Goal: Information Seeking & Learning: Learn about a topic

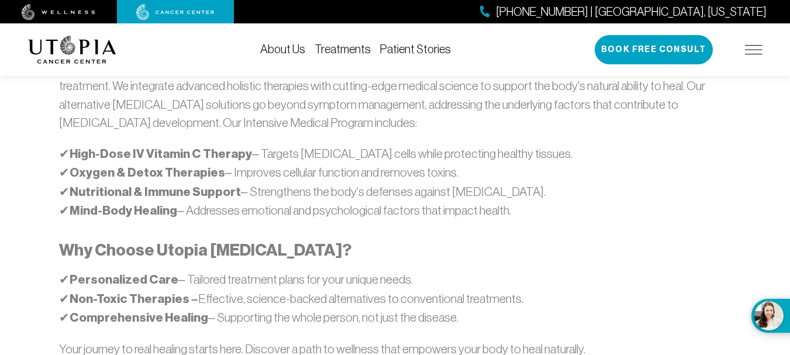
scroll to position [749, 0]
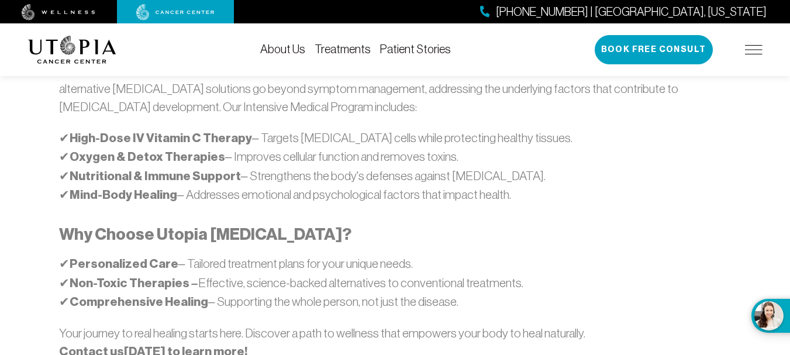
click at [789, 349] on section "[GEOGRAPHIC_DATA][MEDICAL_DATA] is a leading edge medical center for natural he…" at bounding box center [395, 214] width 790 height 1082
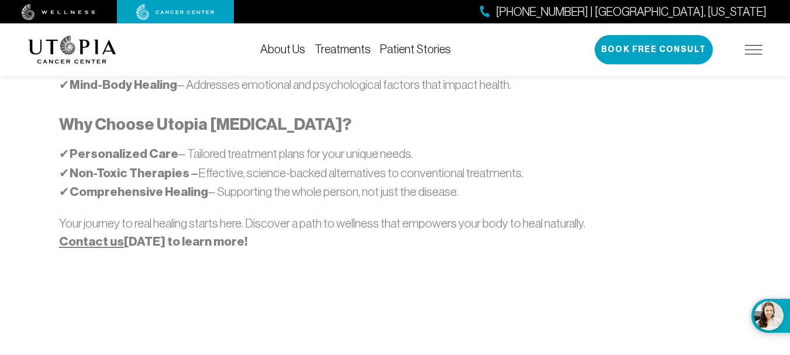
scroll to position [866, 0]
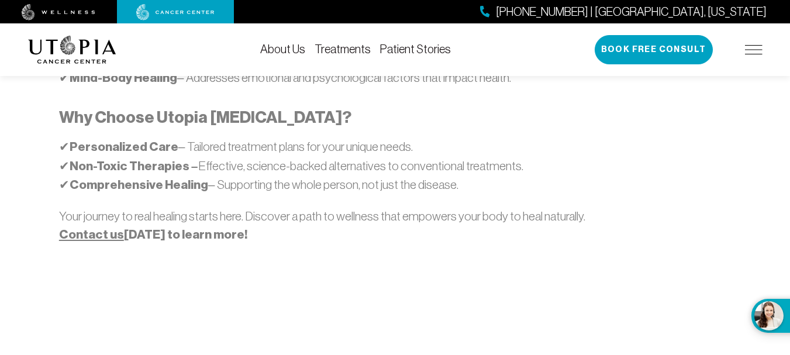
click at [789, 349] on section "[GEOGRAPHIC_DATA][MEDICAL_DATA] is a leading edge medical center for natural he…" at bounding box center [395, 97] width 790 height 1082
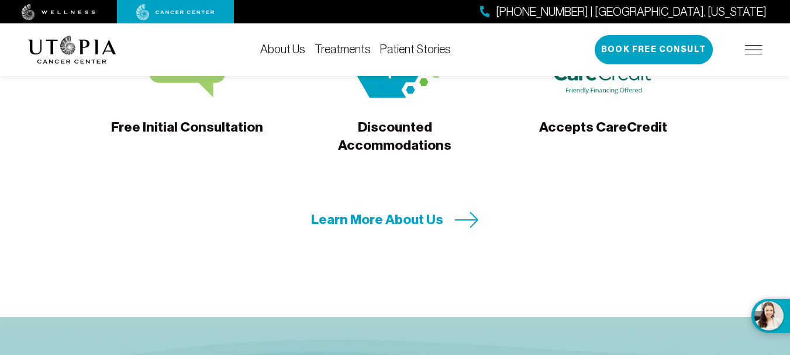
scroll to position [3861, 0]
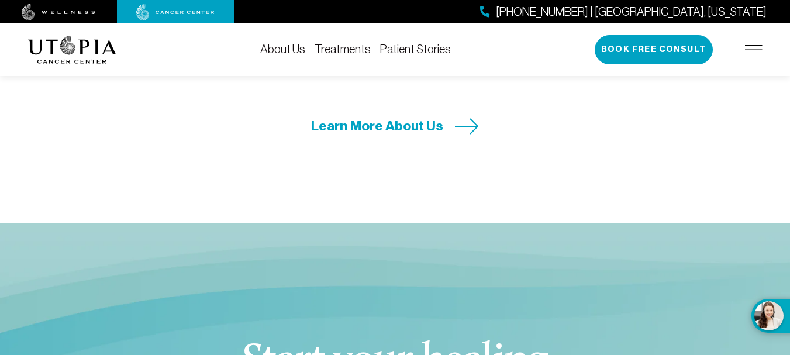
scroll to position [4056, 0]
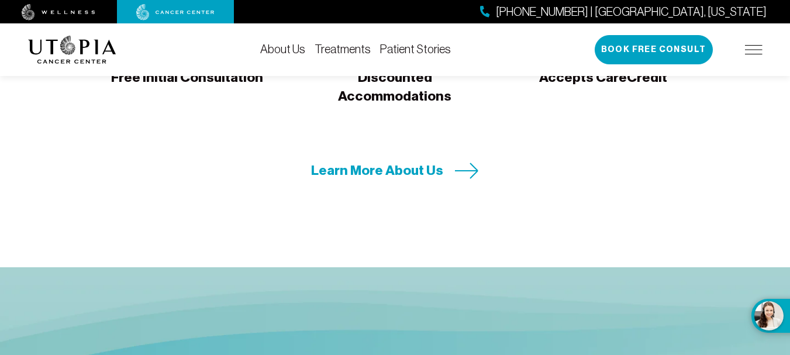
scroll to position [4547, 0]
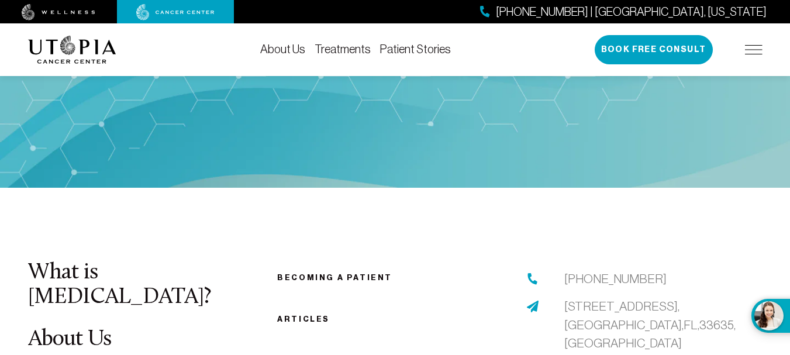
scroll to position [5070, 0]
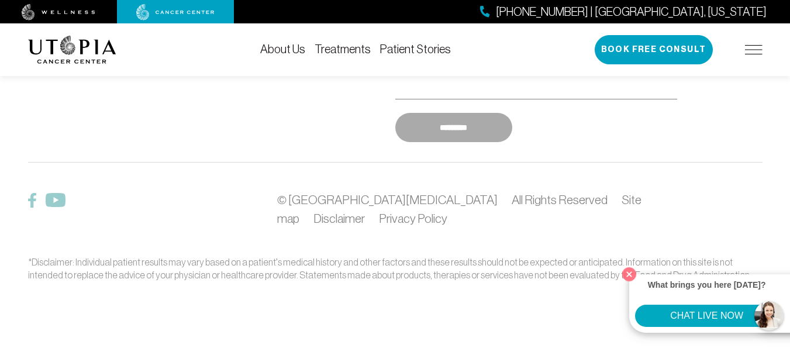
scroll to position [6501, 0]
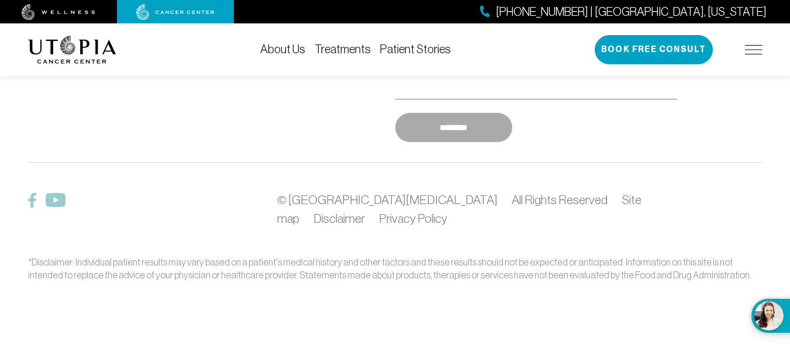
click at [408, 53] on link "Patient Stories" at bounding box center [415, 49] width 71 height 13
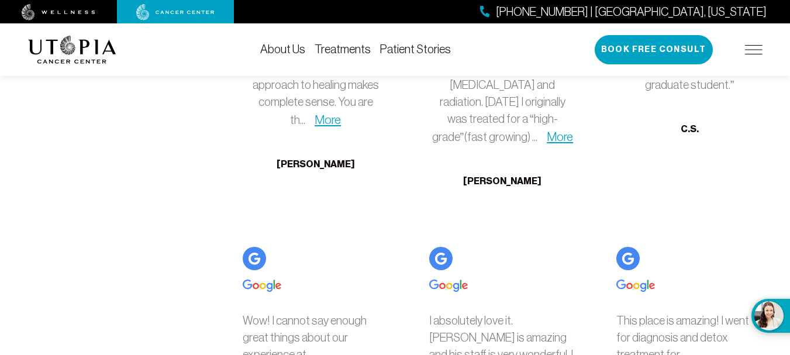
scroll to position [3289, 0]
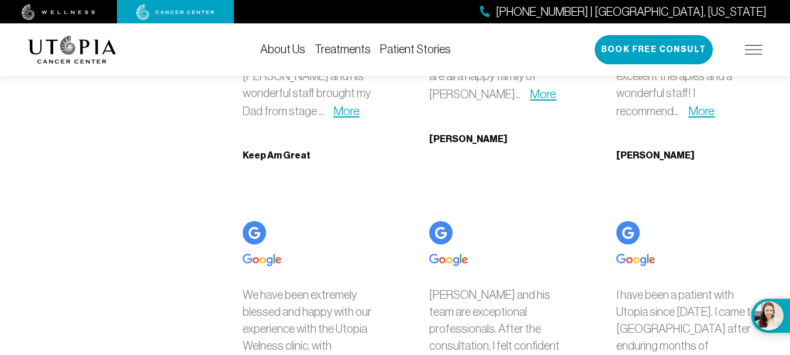
scroll to position [3562, 0]
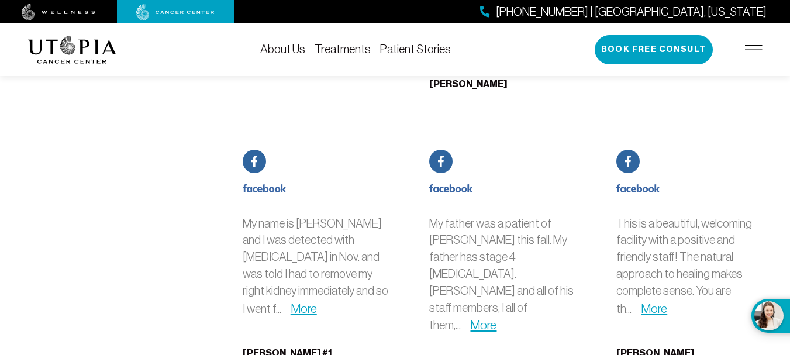
scroll to position [5434, 0]
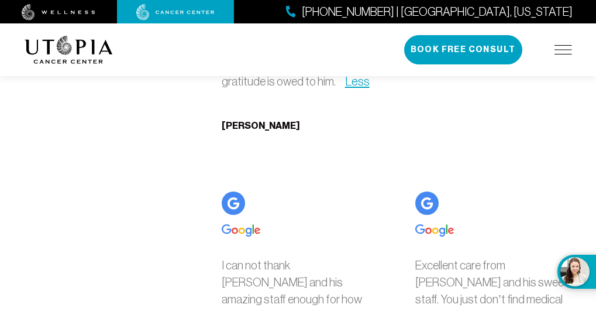
scroll to position [6932, 0]
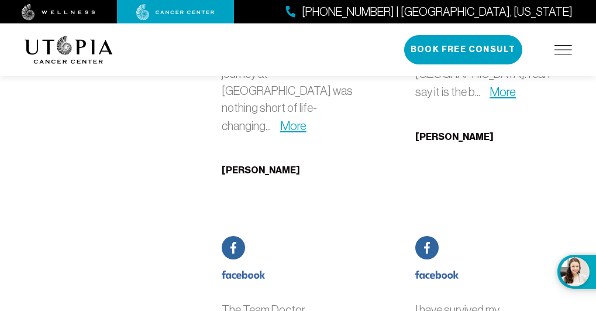
scroll to position [8656, 0]
